Goal: Find specific page/section

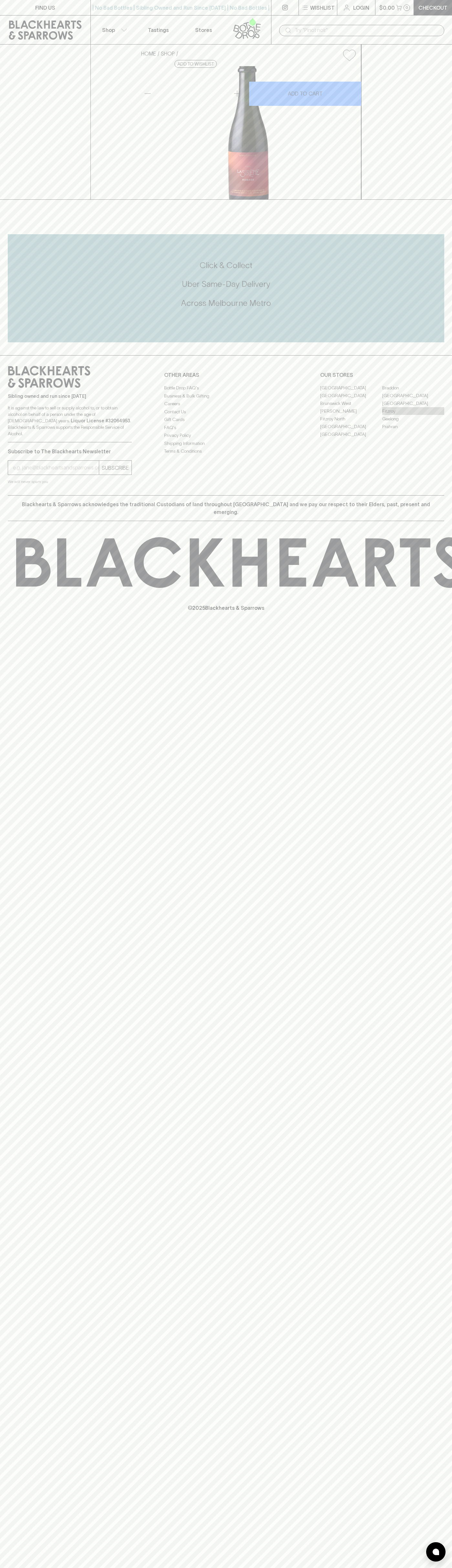
click at [413, 415] on link "Fitzroy" at bounding box center [413, 411] width 62 height 8
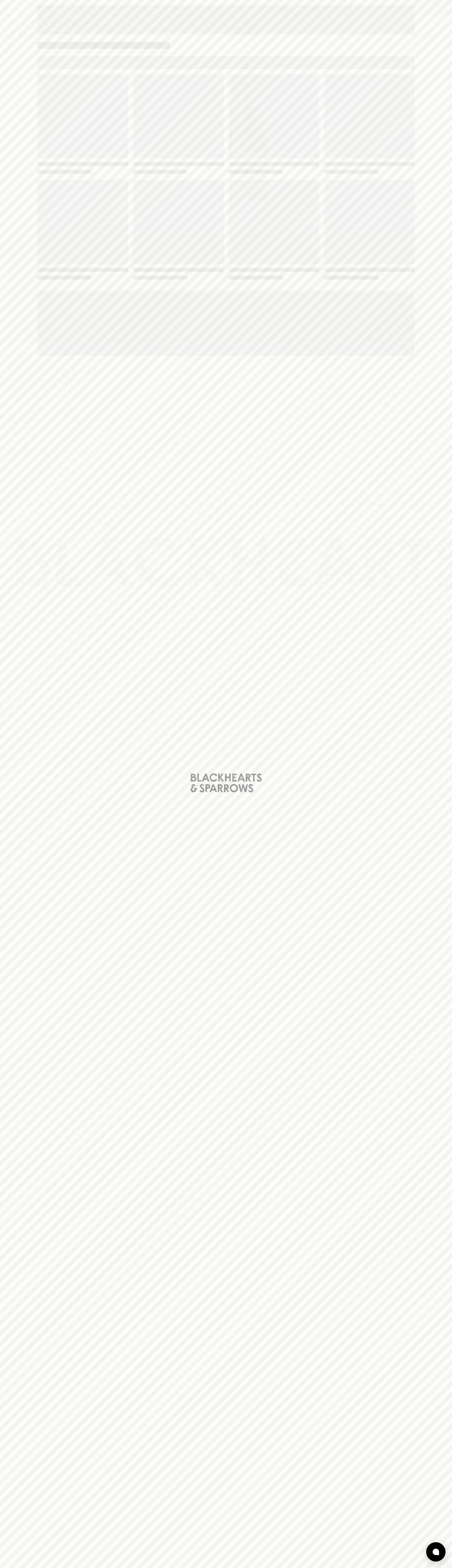
click at [307, 211] on span "Loading" at bounding box center [274, 222] width 90 height 84
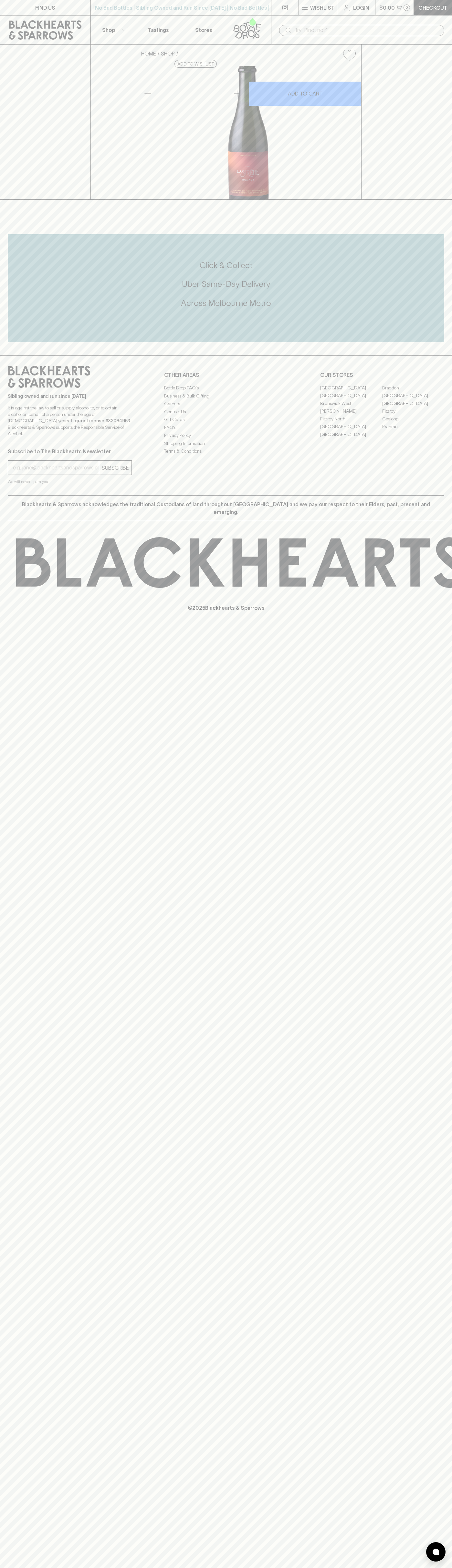
click at [134, 1] on div "| No Bad Bottles | Sibling Owned and Run Since [DATE] | No Bad Bottles | Siblin…" at bounding box center [180, 7] width 181 height 15
click at [445, 213] on div at bounding box center [226, 206] width 452 height 13
click at [48, 1567] on html "FIND US | No Bad Bottles | Sibling Owned and Run Since [DATE] | No Bad Bottles …" at bounding box center [226, 784] width 452 height 1568
click at [14, 1027] on div "FIND US | No Bad Bottles | Sibling Owned and Run Since [DATE] | No Bad Bottles …" at bounding box center [226, 784] width 452 height 1568
